Goal: Navigation & Orientation: Find specific page/section

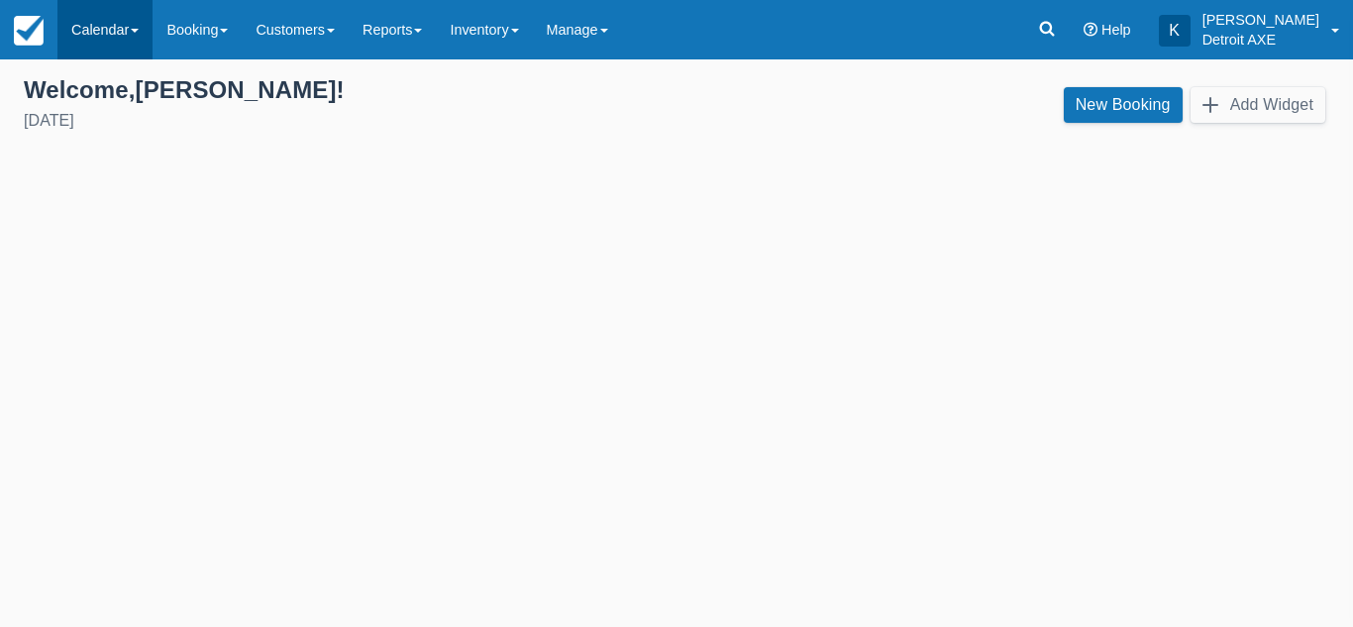
click at [116, 49] on link "Calendar" at bounding box center [104, 29] width 95 height 59
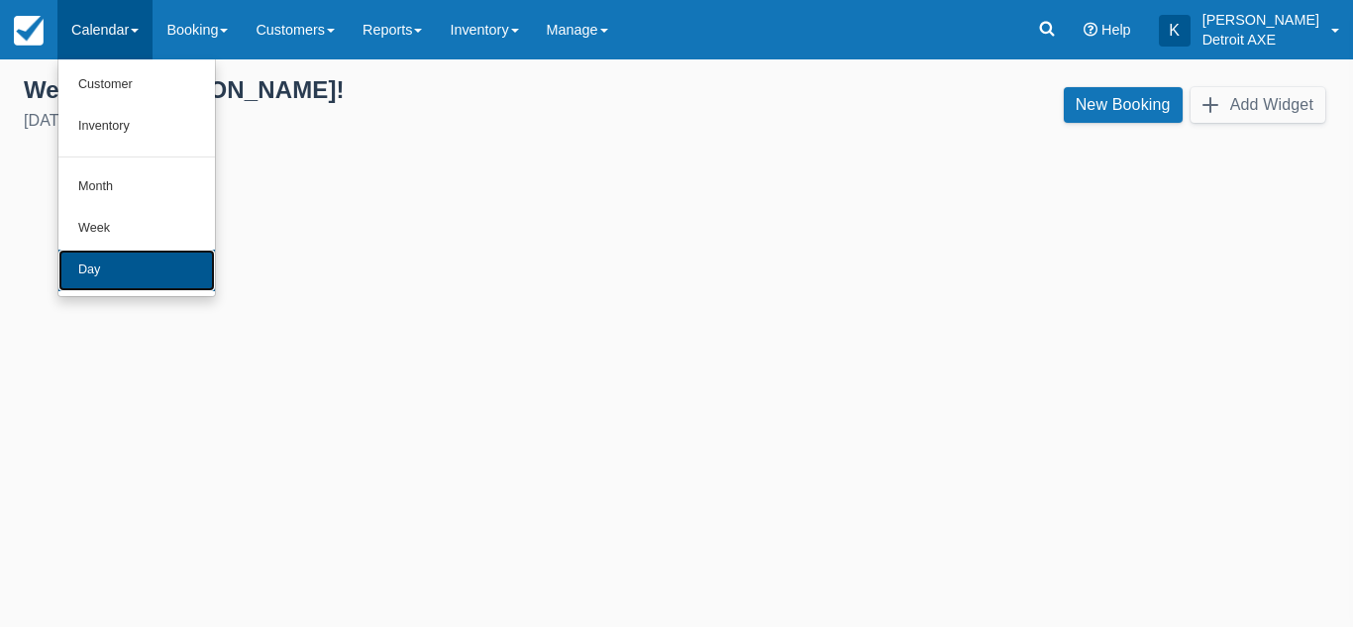
click at [102, 256] on link "Day" at bounding box center [136, 271] width 157 height 42
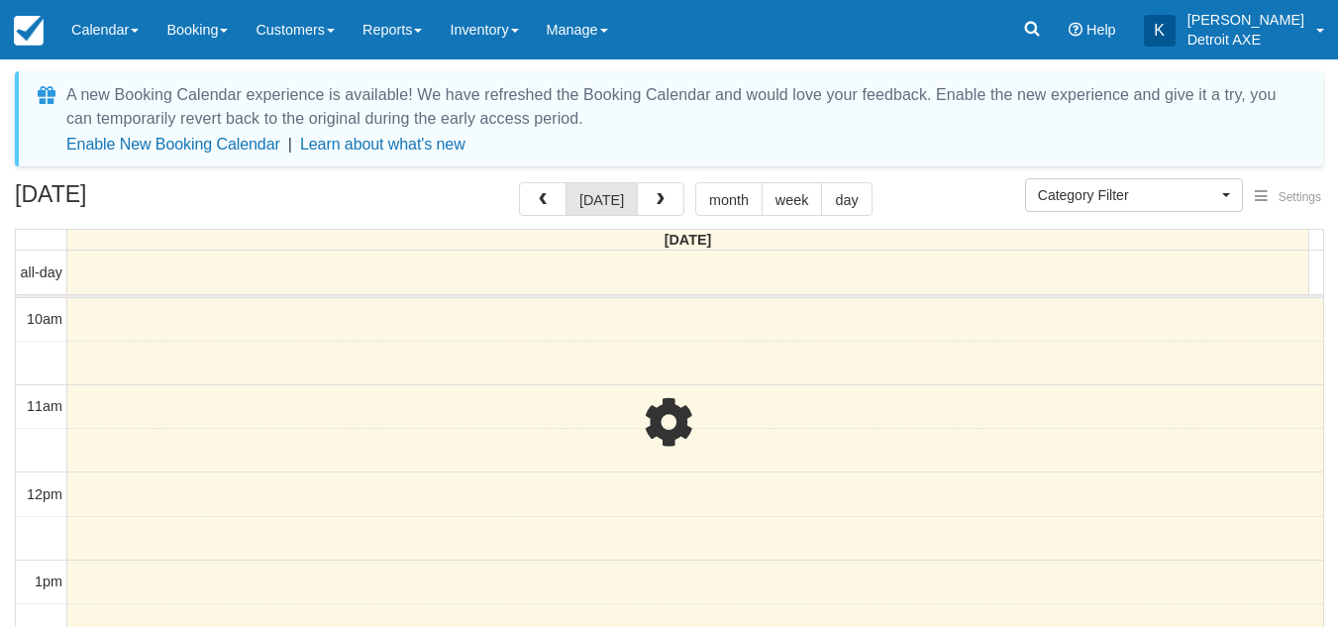
select select
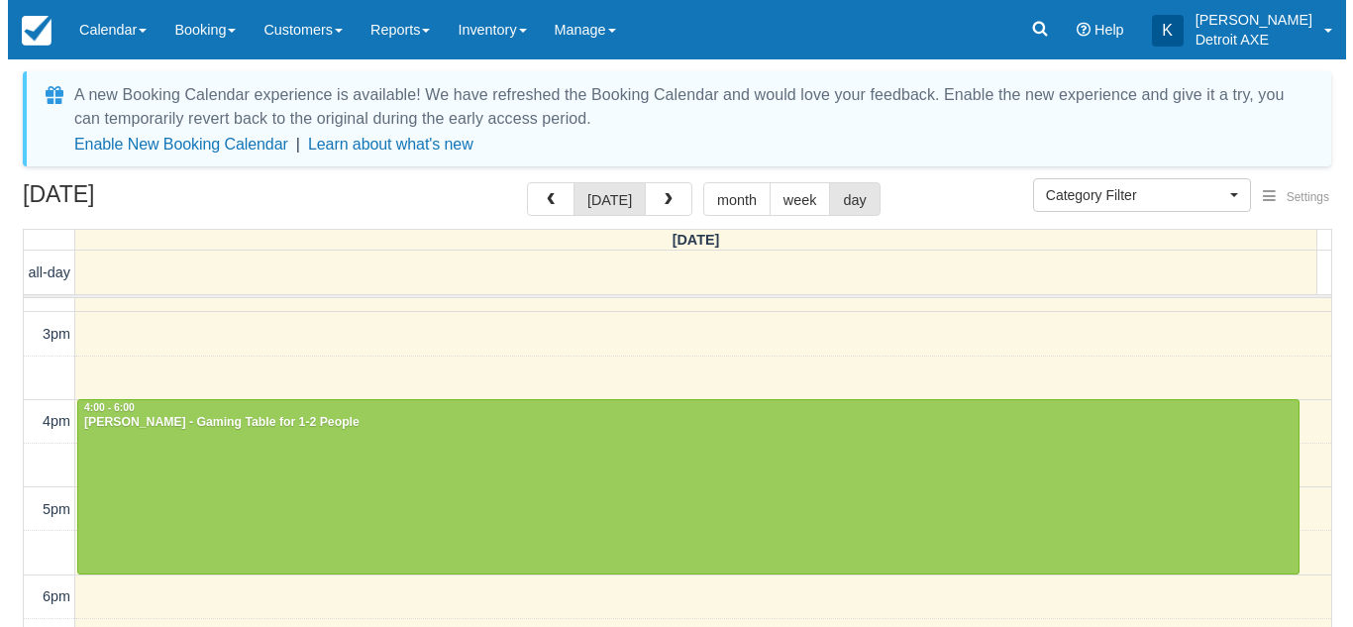
scroll to position [424, 0]
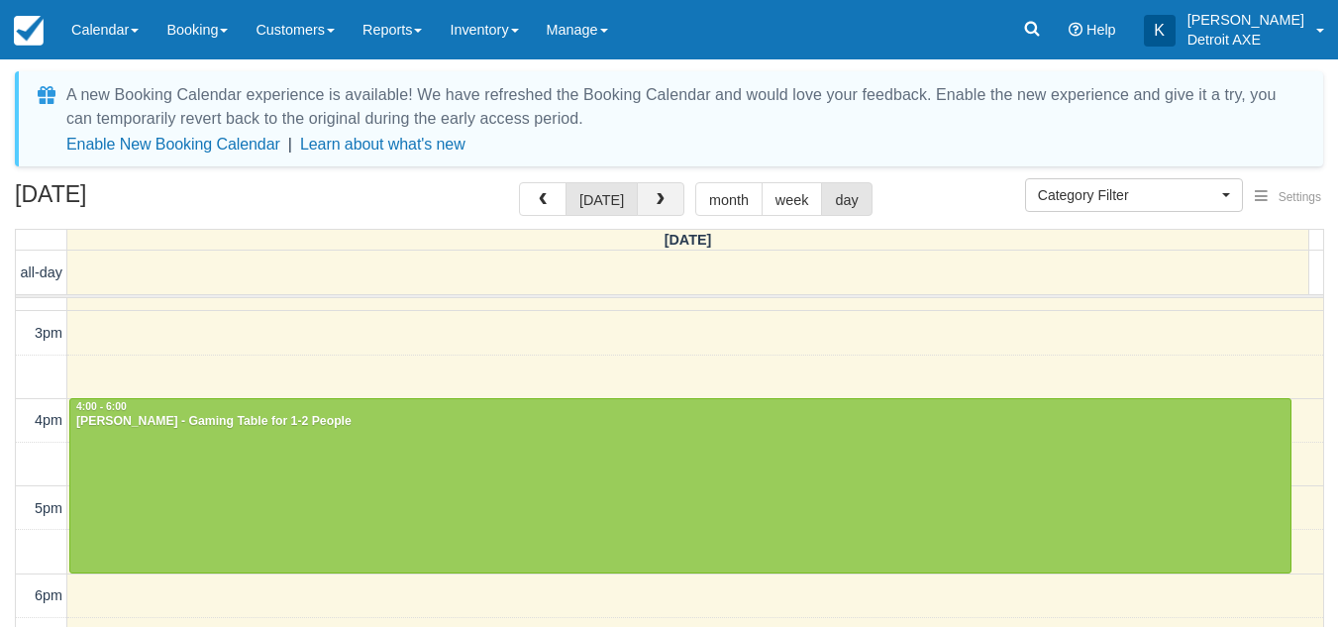
click at [645, 208] on button "button" at bounding box center [661, 199] width 48 height 34
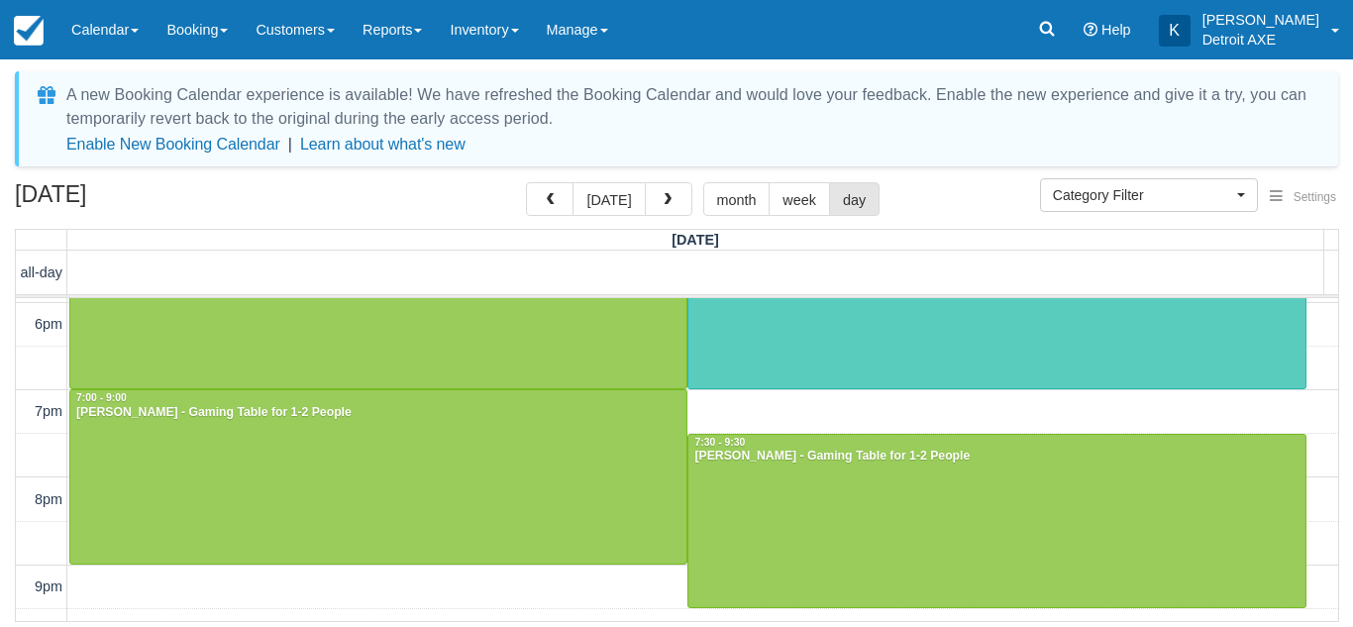
scroll to position [593, 0]
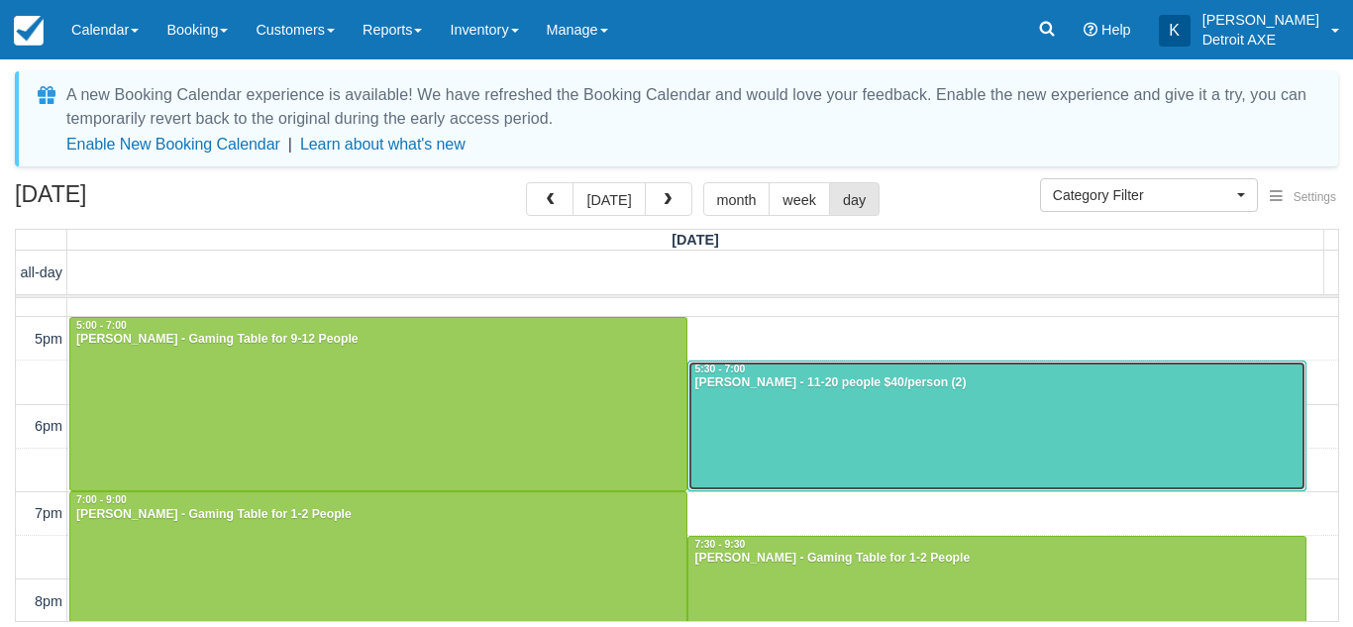
click at [788, 419] on div at bounding box center [997, 427] width 616 height 130
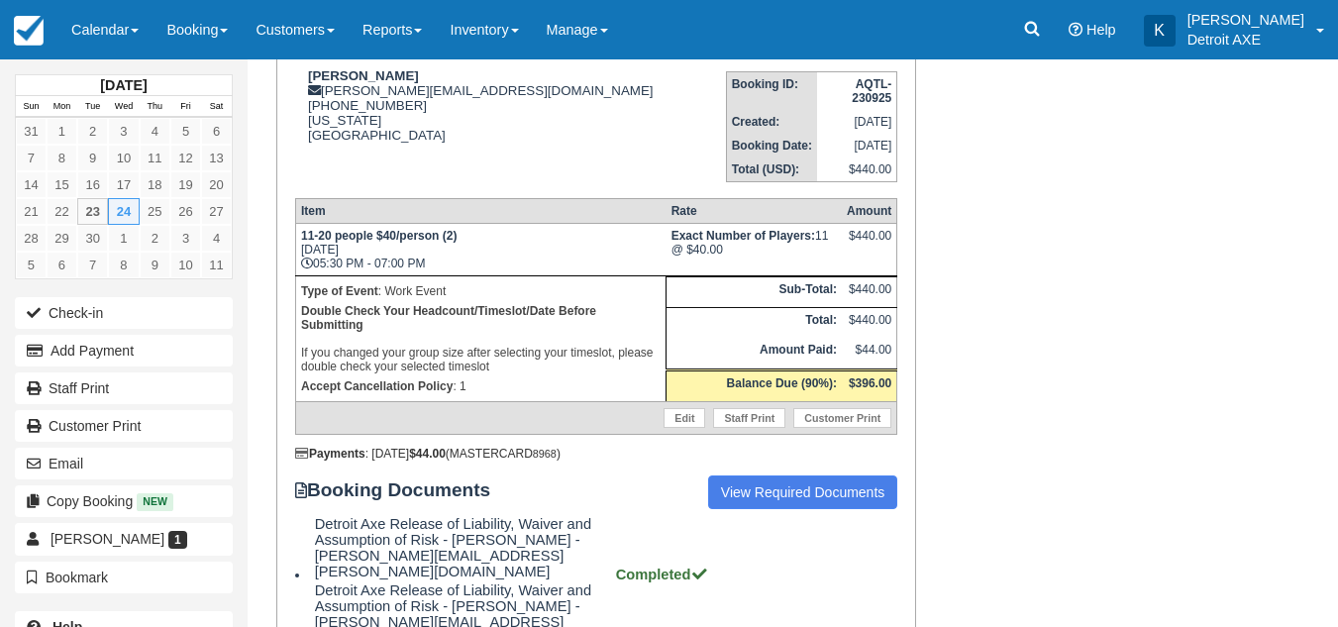
scroll to position [262, 0]
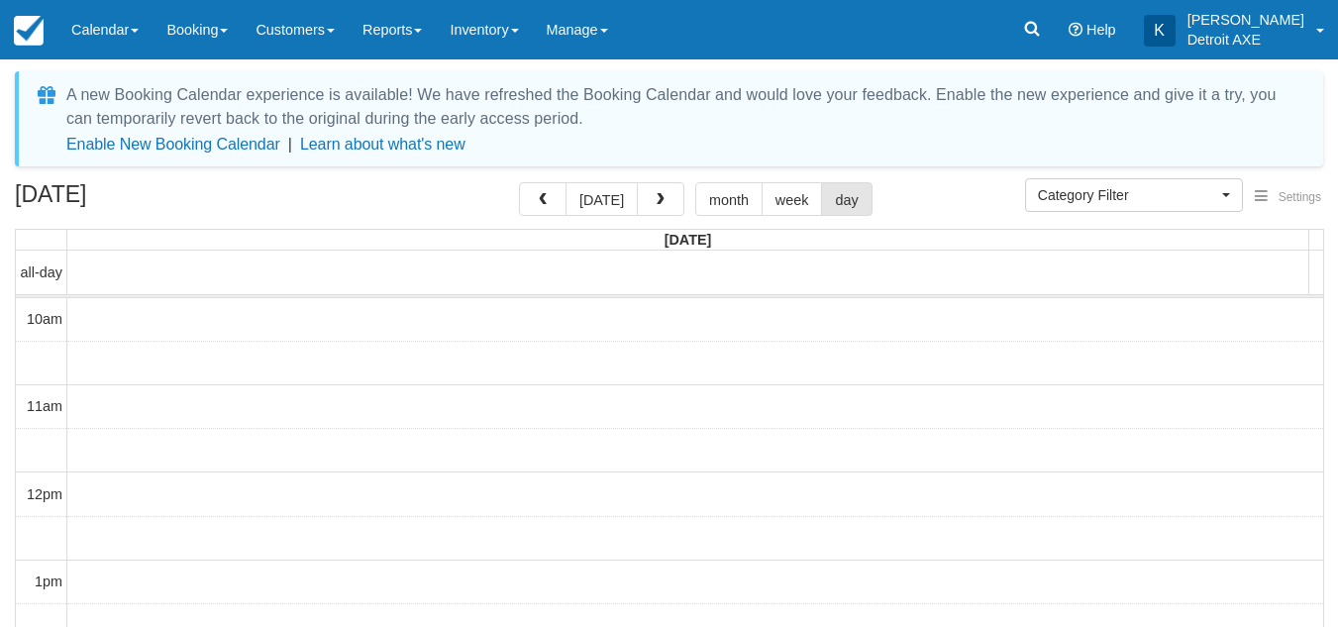
select select
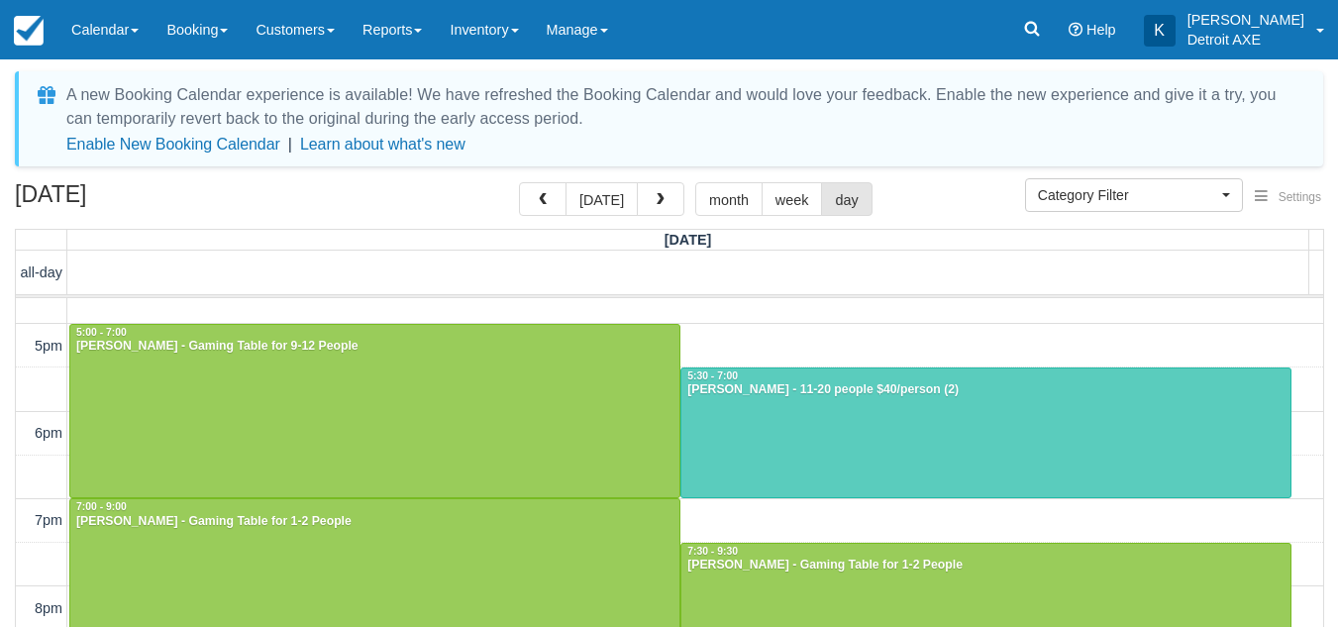
scroll to position [586, 0]
